Goal: Information Seeking & Learning: Check status

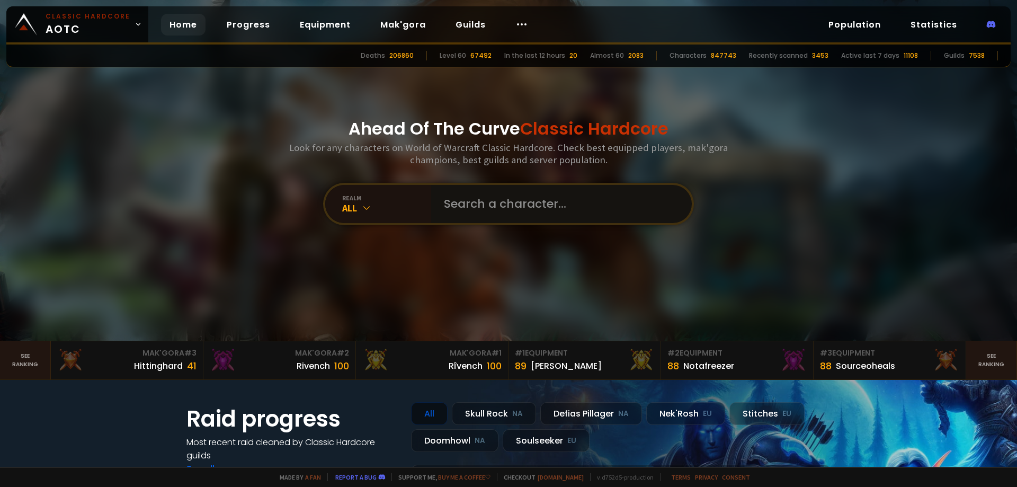
click at [451, 200] on input "text" at bounding box center [559, 204] width 242 height 38
click at [441, 367] on div "Rîvench 100" at bounding box center [431, 366] width 139 height 14
click at [307, 366] on div "Rivench" at bounding box center [313, 365] width 33 height 13
click at [154, 364] on div "Hittinghard" at bounding box center [158, 365] width 49 height 13
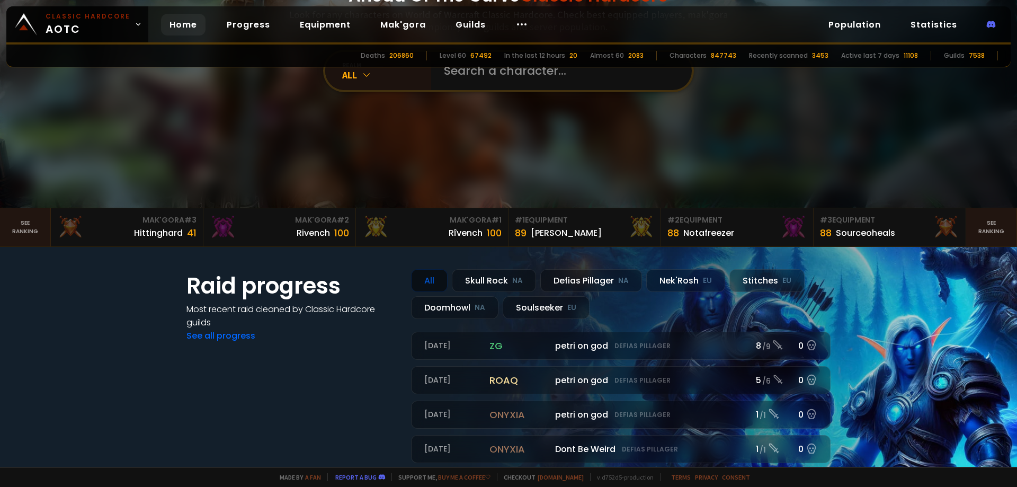
scroll to position [159, 0]
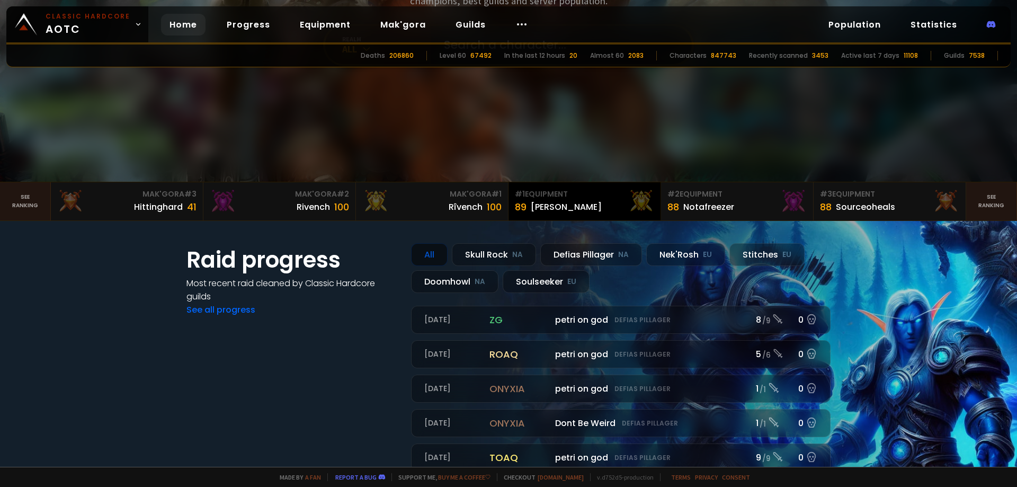
click at [557, 206] on div "89 Eliana" at bounding box center [584, 207] width 139 height 14
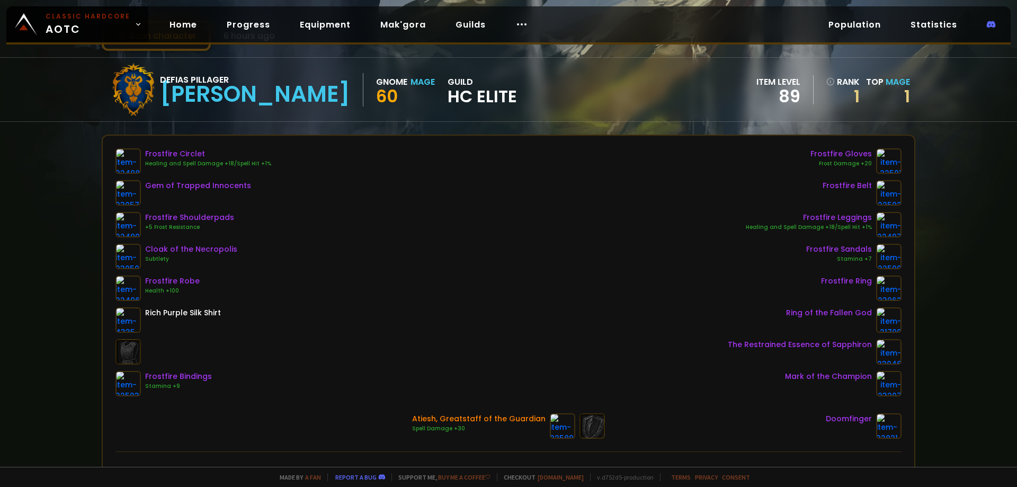
scroll to position [53, 0]
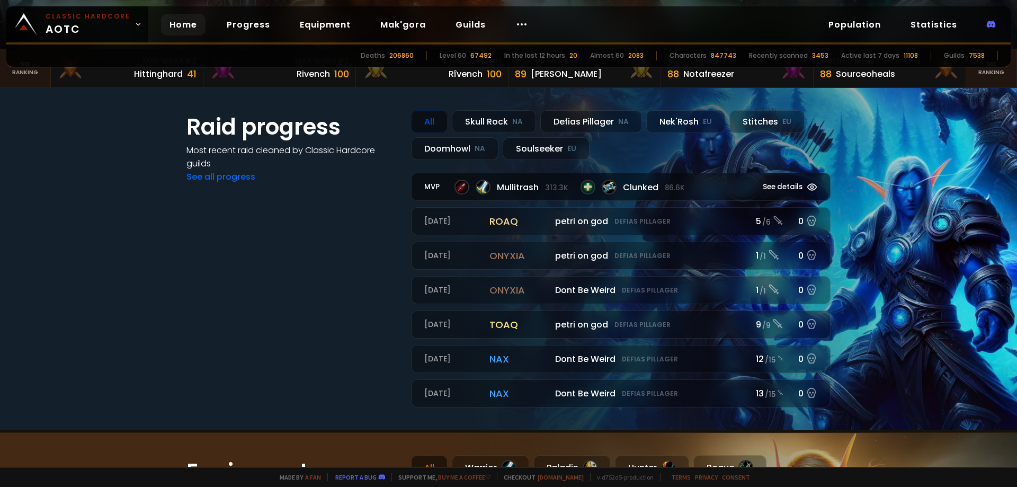
scroll to position [318, 0]
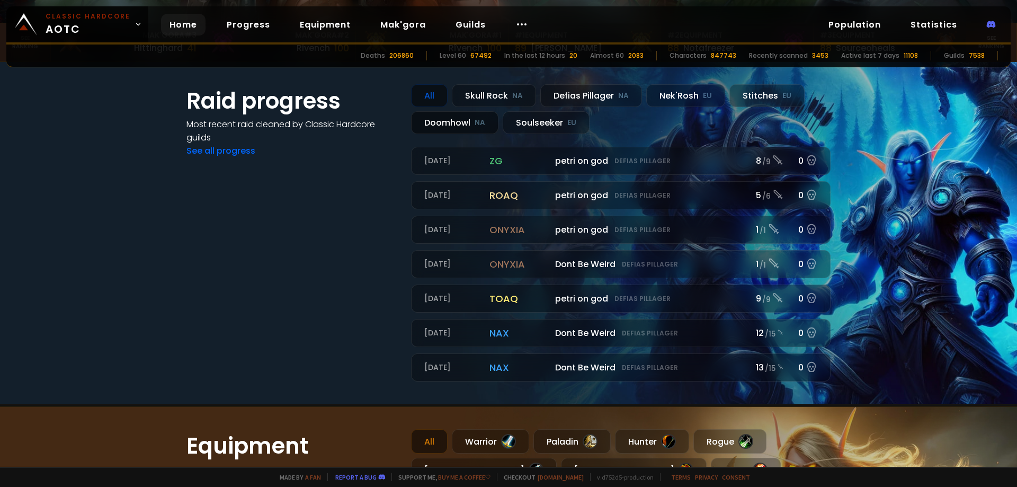
click at [451, 123] on div "Doomhowl NA" at bounding box center [454, 122] width 87 height 23
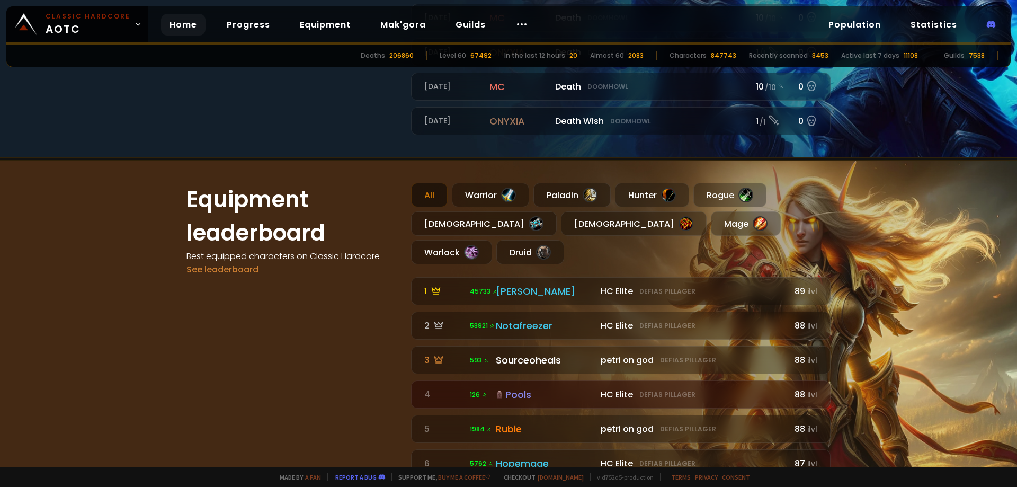
scroll to position [583, 0]
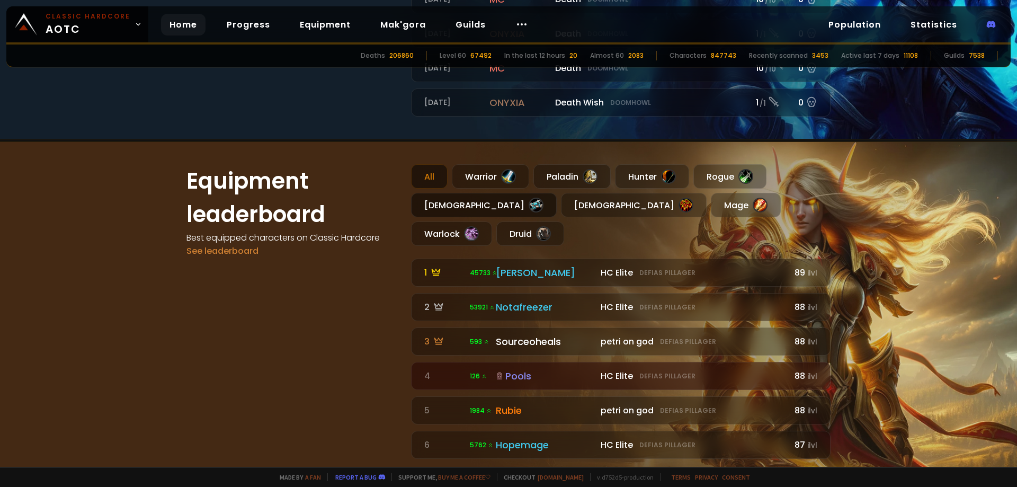
click at [529, 201] on div at bounding box center [536, 205] width 15 height 15
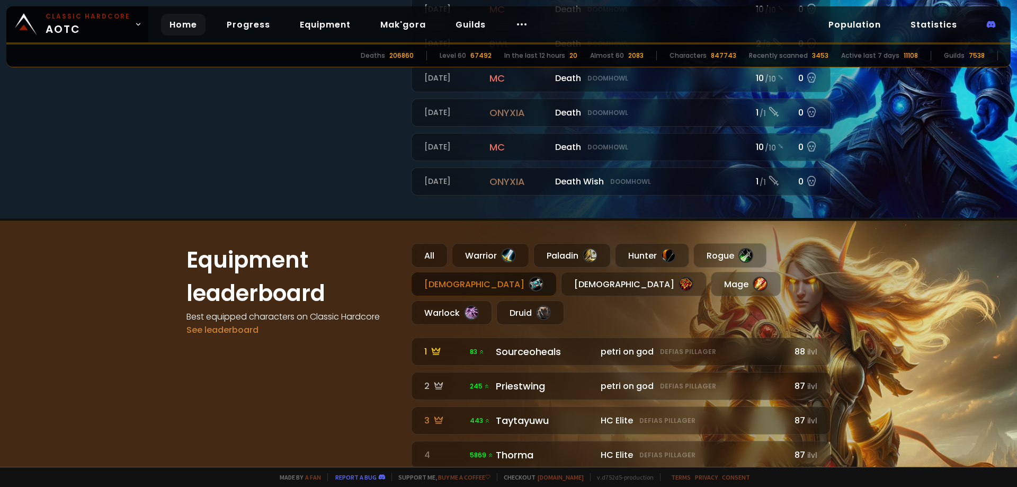
scroll to position [477, 0]
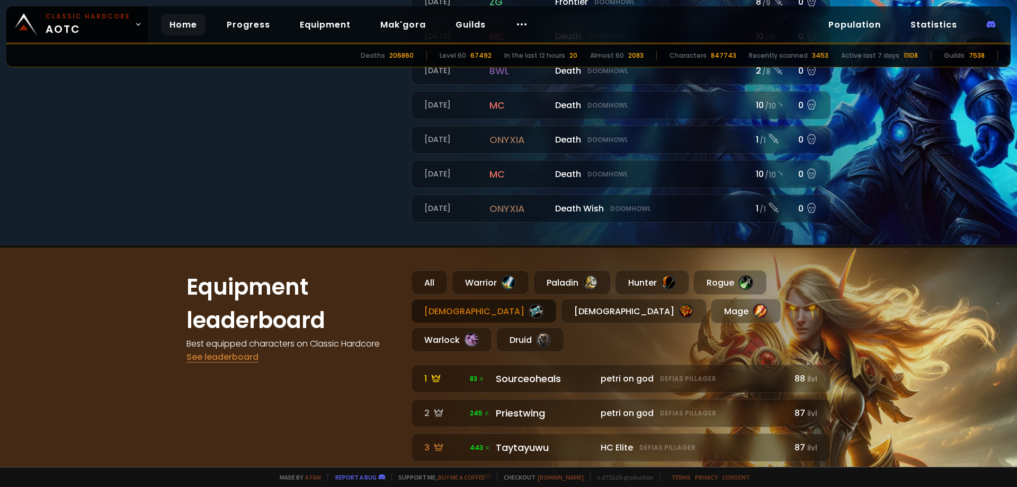
click at [228, 358] on link "See leaderboard" at bounding box center [222, 357] width 72 height 12
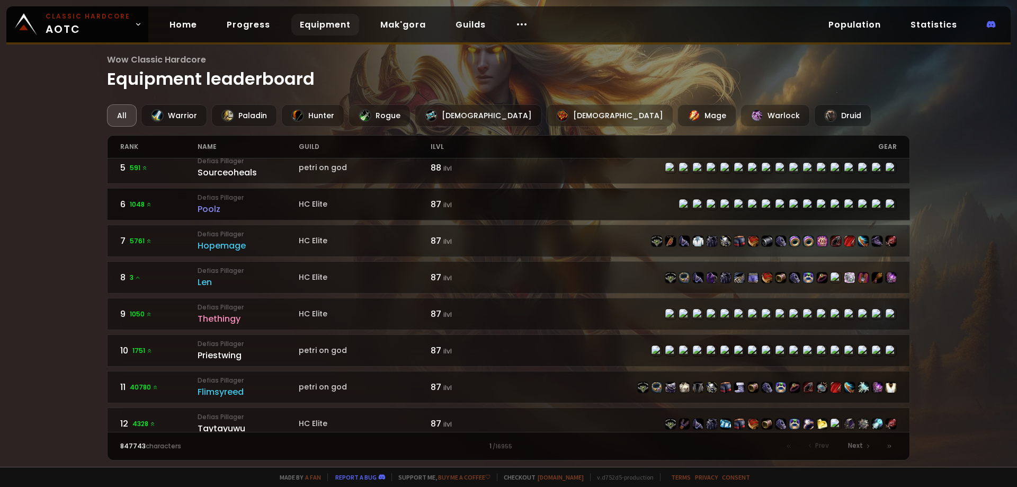
scroll to position [159, 0]
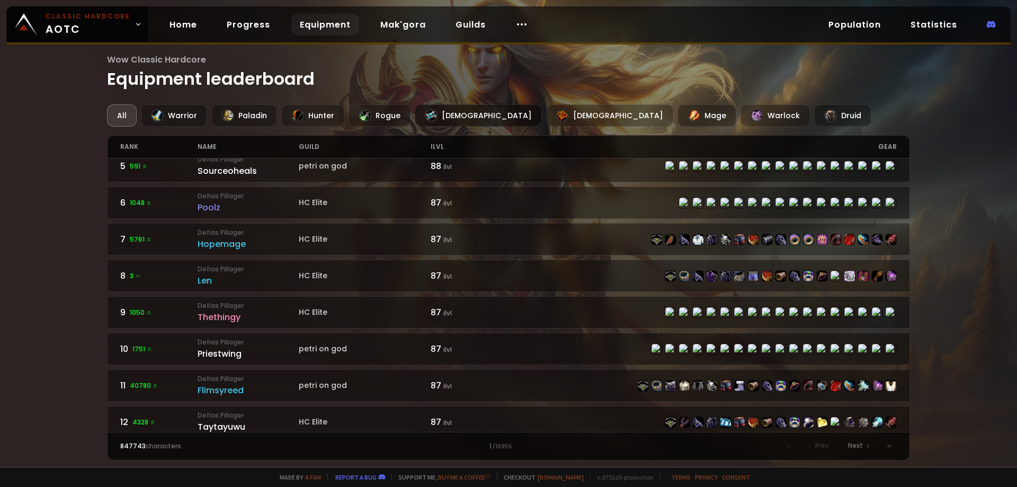
click at [450, 114] on div "Priest" at bounding box center [478, 115] width 127 height 22
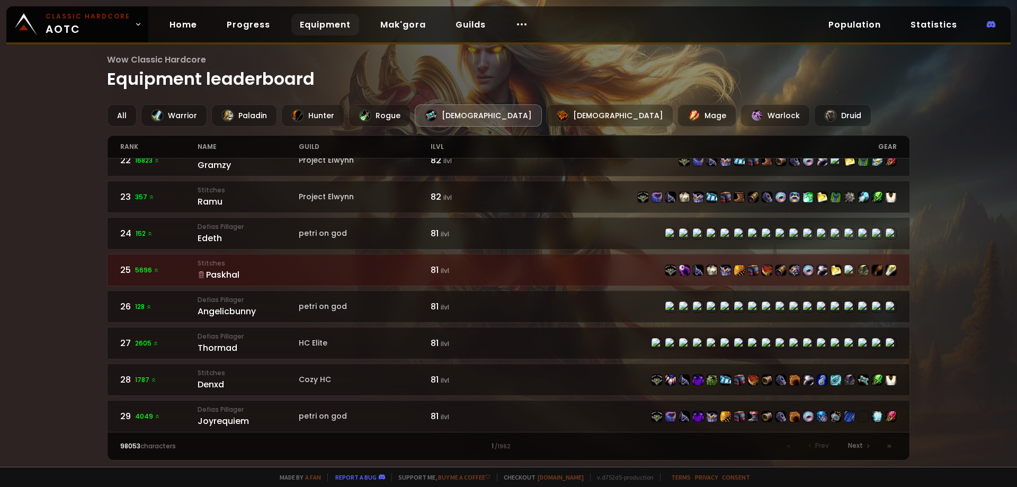
scroll to position [847, 0]
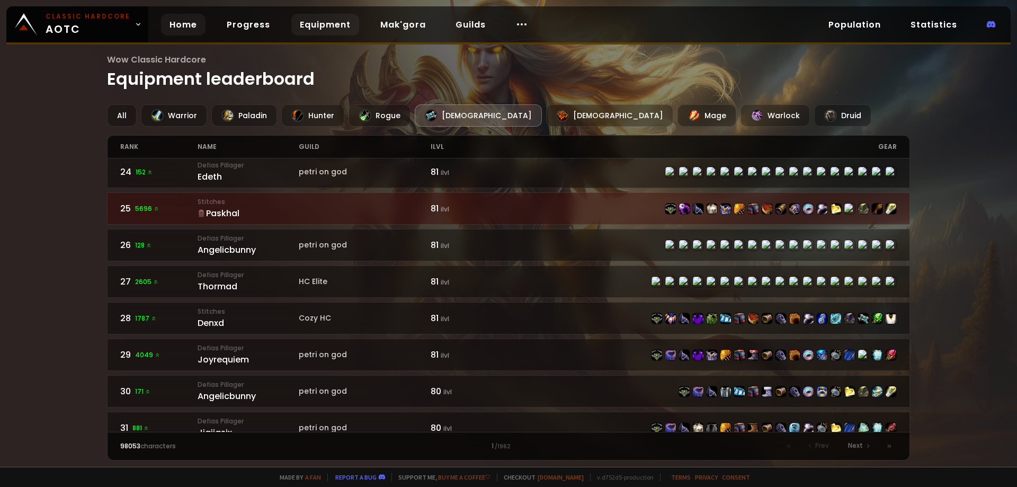
click at [172, 27] on link "Home" at bounding box center [183, 25] width 44 height 22
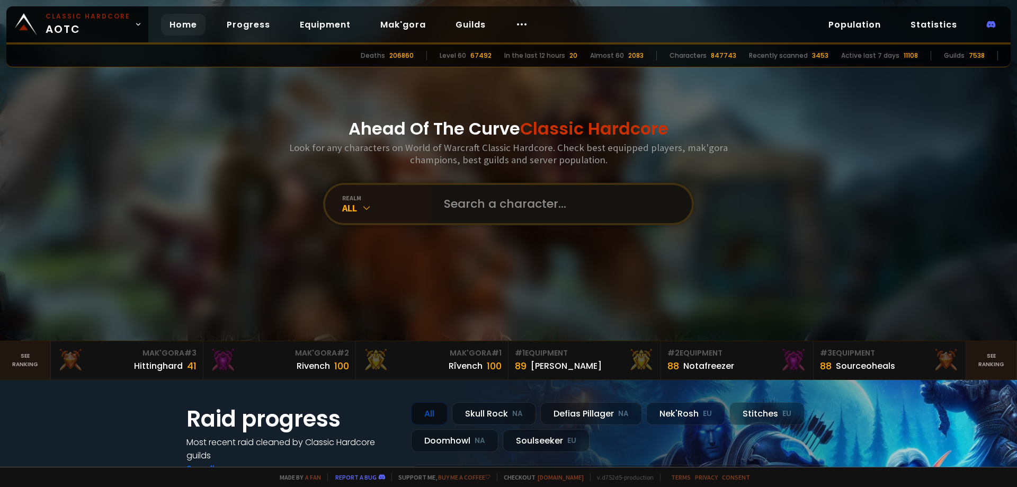
click at [460, 201] on input "text" at bounding box center [559, 204] width 242 height 38
type input "brakesham"
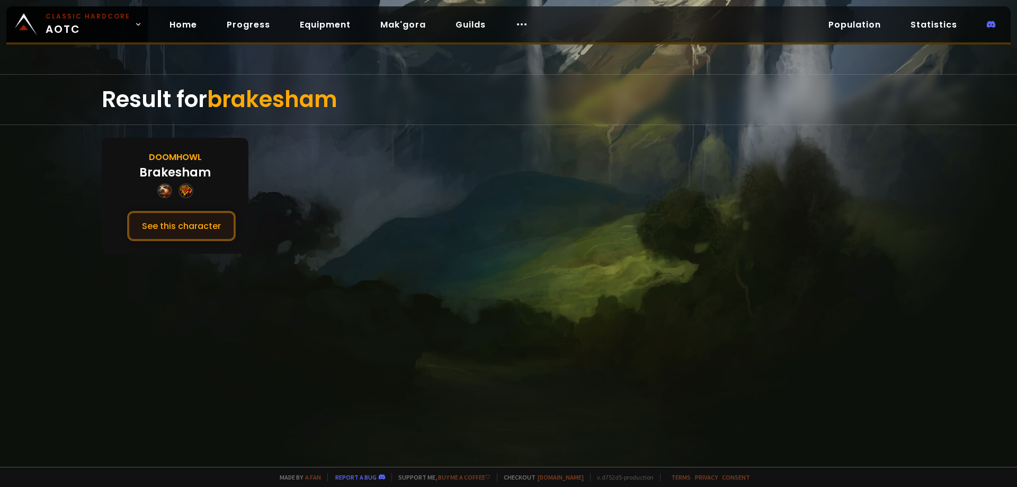
click at [188, 220] on button "See this character" at bounding box center [181, 226] width 109 height 30
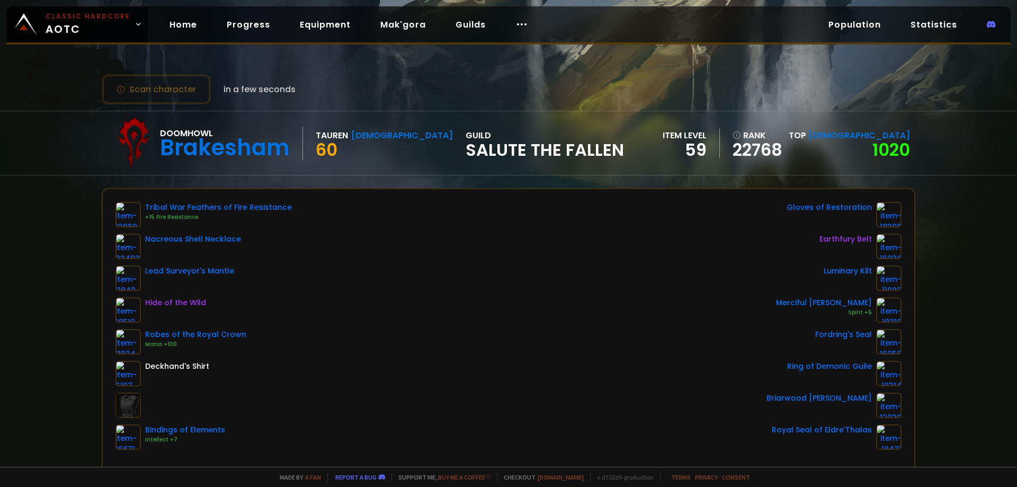
scroll to position [53, 0]
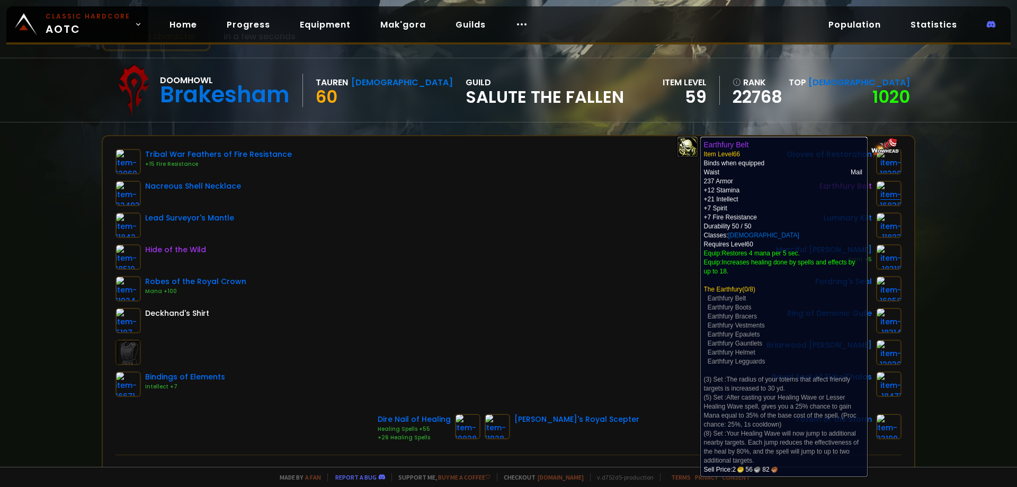
click at [885, 190] on img at bounding box center [888, 193] width 25 height 25
click at [879, 198] on img at bounding box center [888, 193] width 25 height 25
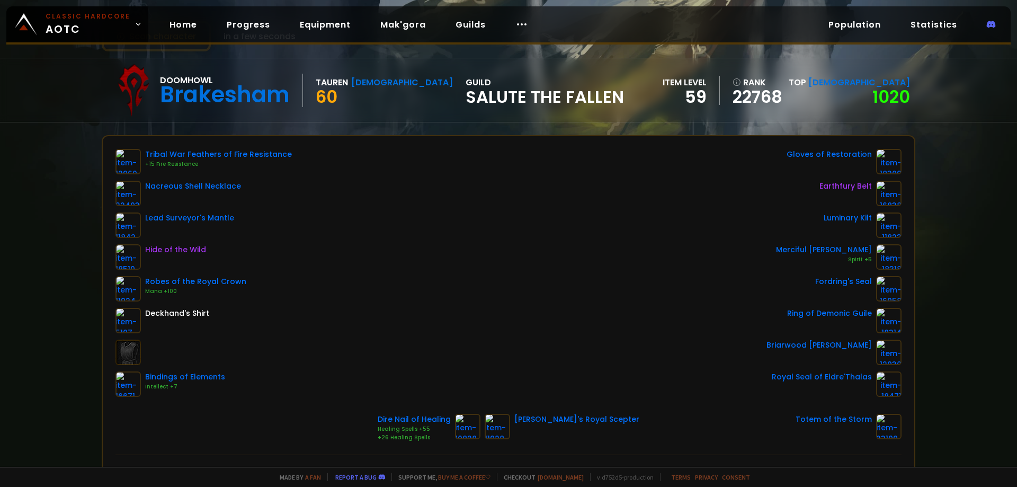
click at [836, 186] on div "Earthfury Belt" at bounding box center [845, 186] width 52 height 11
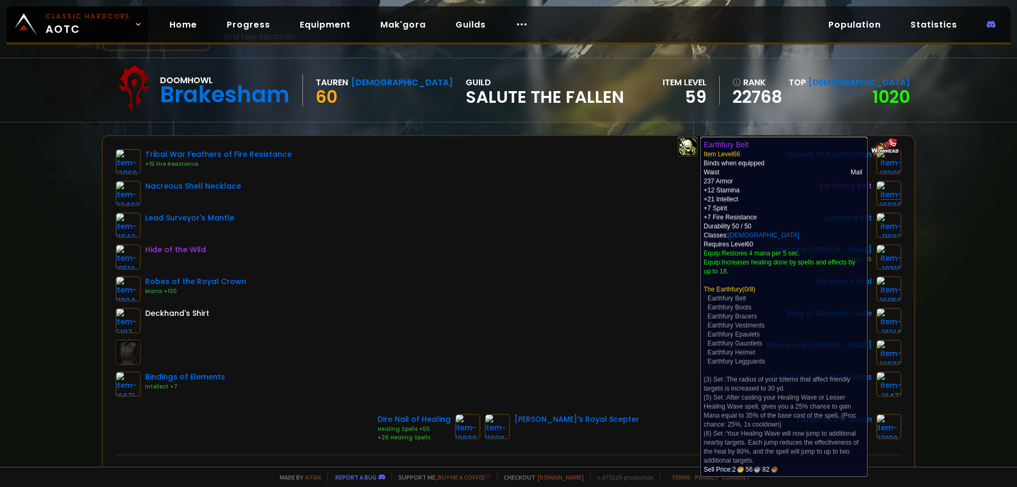
click at [879, 190] on img at bounding box center [888, 193] width 25 height 25
